Goal: Check status: Check status

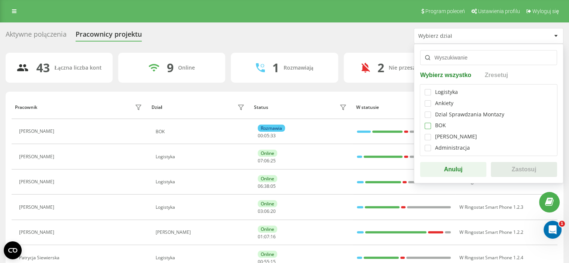
click at [430, 123] on label at bounding box center [428, 123] width 6 height 0
checkbox input "true"
click at [512, 166] on button "Zastosuj" at bounding box center [524, 169] width 66 height 15
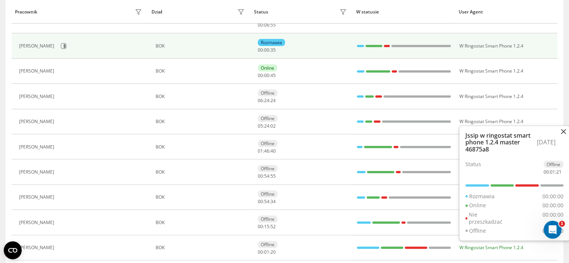
scroll to position [112, 0]
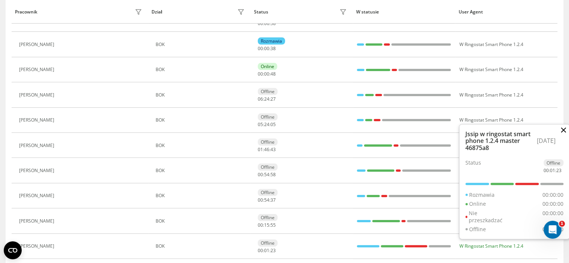
click at [563, 127] on button at bounding box center [563, 130] width 5 height 7
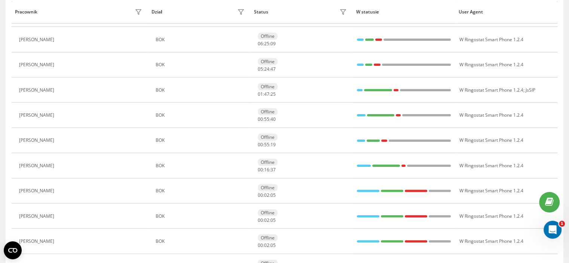
scroll to position [86, 0]
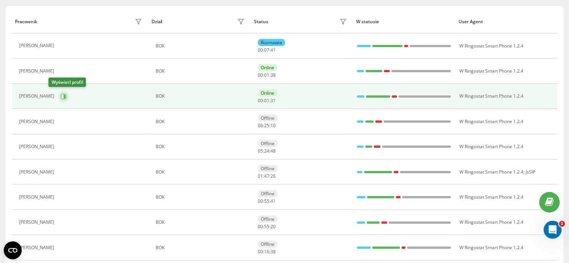
click at [61, 97] on icon at bounding box center [64, 97] width 6 height 6
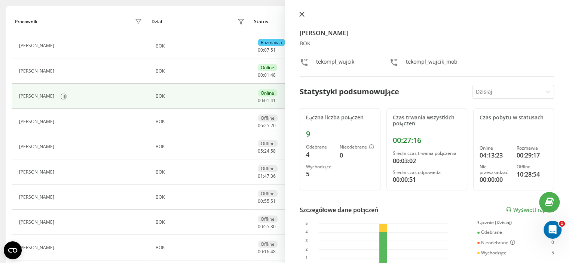
click at [302, 16] on icon at bounding box center [301, 14] width 5 height 5
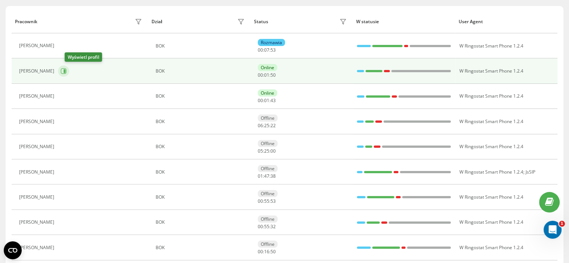
click at [67, 72] on icon at bounding box center [64, 71] width 6 height 6
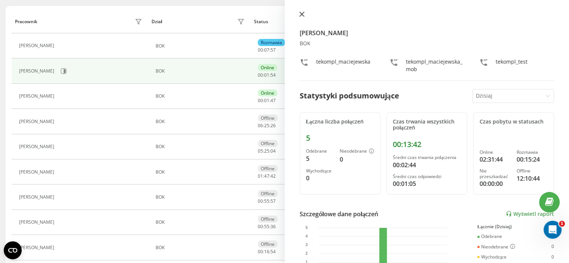
click at [300, 15] on icon at bounding box center [301, 14] width 4 height 4
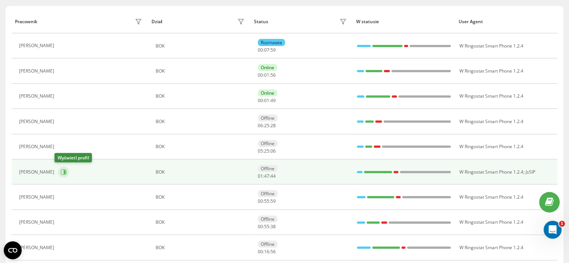
click at [64, 171] on icon at bounding box center [65, 172] width 2 height 4
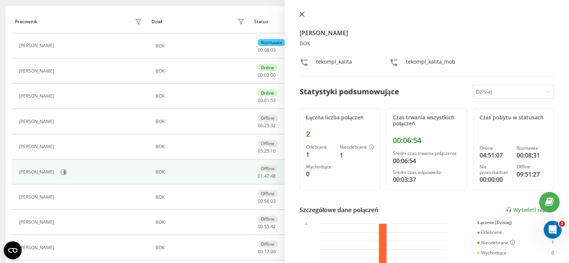
click at [303, 15] on icon at bounding box center [301, 14] width 5 height 5
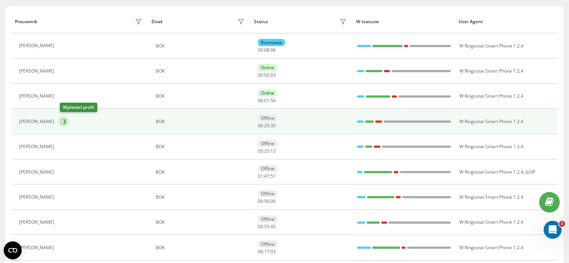
click at [64, 121] on icon at bounding box center [64, 122] width 6 height 6
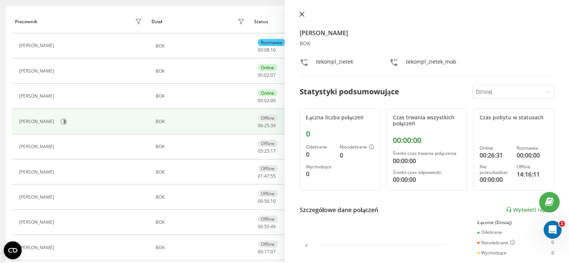
click at [304, 12] on button at bounding box center [302, 14] width 10 height 7
